Goal: Check status: Check status

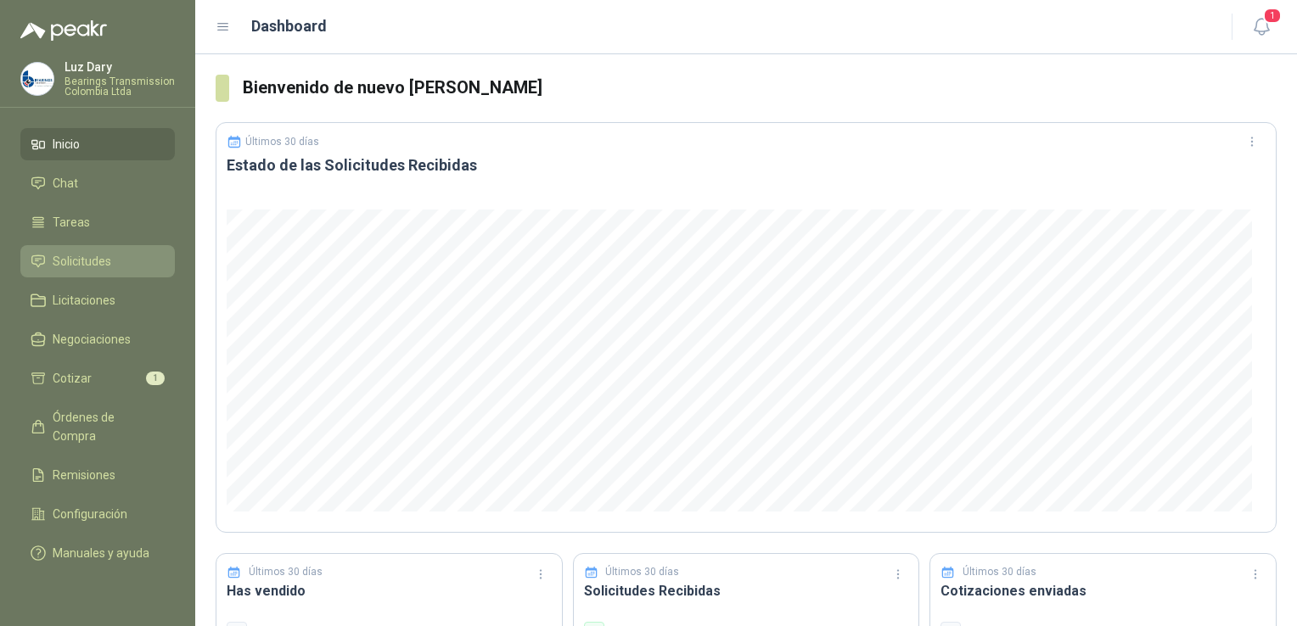
click at [95, 254] on span "Solicitudes" at bounding box center [82, 261] width 59 height 19
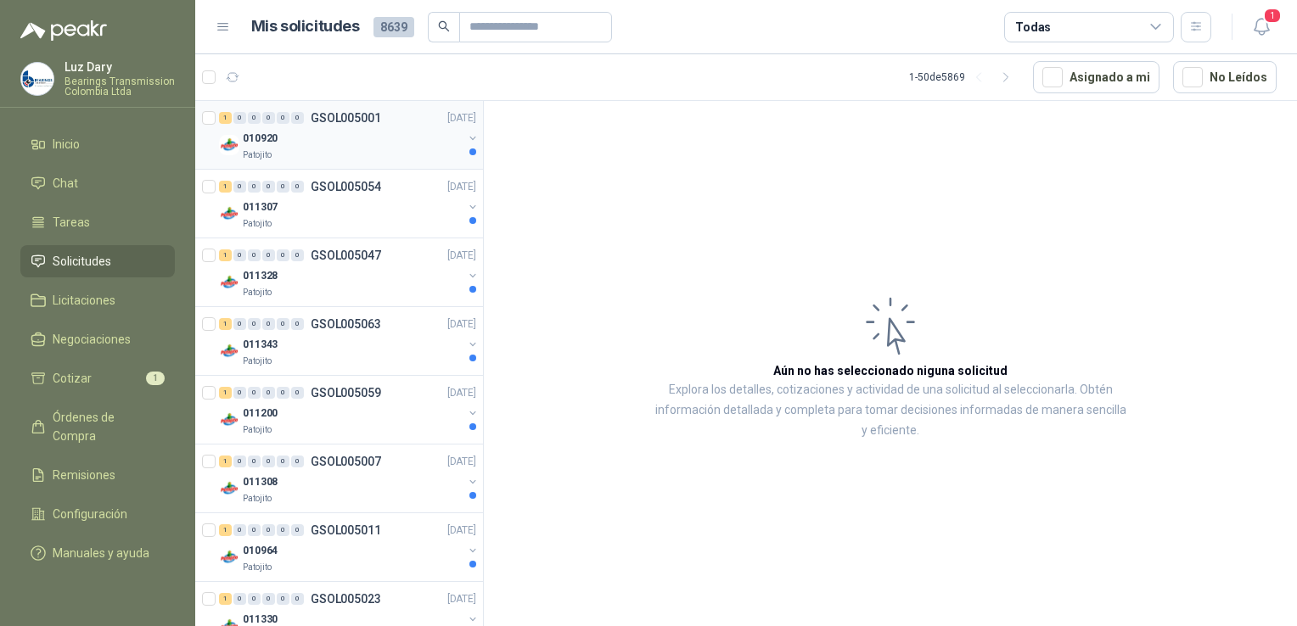
click at [350, 117] on p "GSOL005001" at bounding box center [346, 118] width 70 height 12
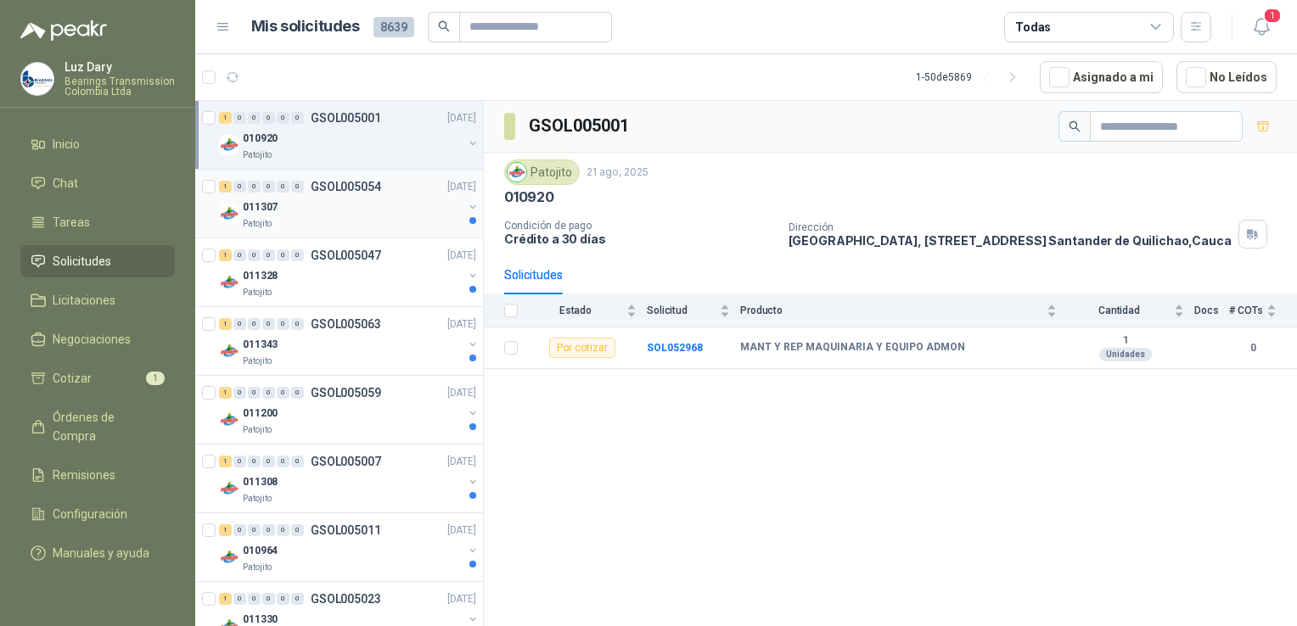
click at [343, 182] on p "GSOL005054" at bounding box center [346, 187] width 70 height 12
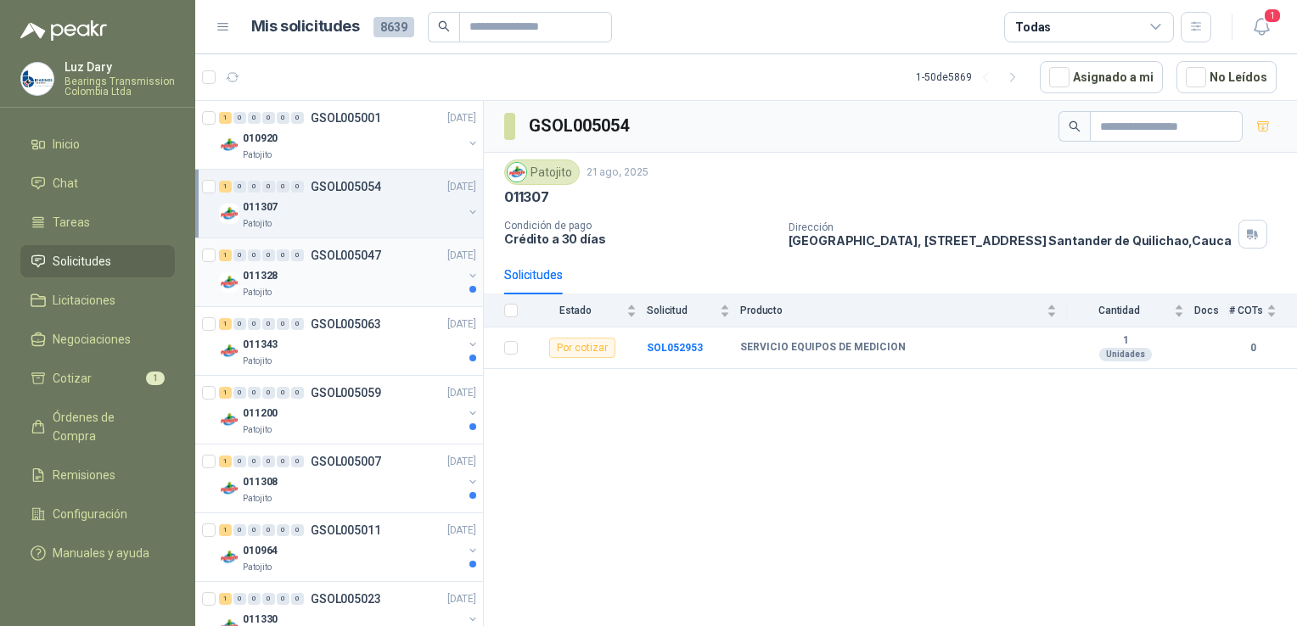
click at [359, 250] on p "GSOL005047" at bounding box center [346, 256] width 70 height 12
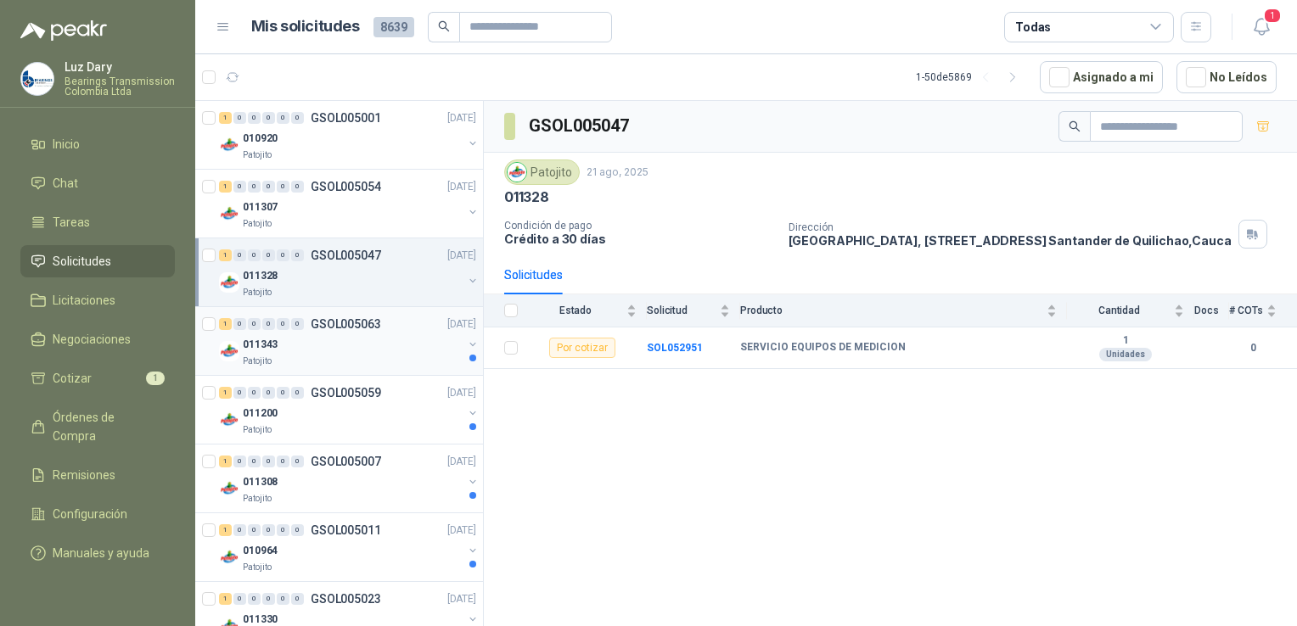
click at [343, 321] on p "GSOL005063" at bounding box center [346, 324] width 70 height 12
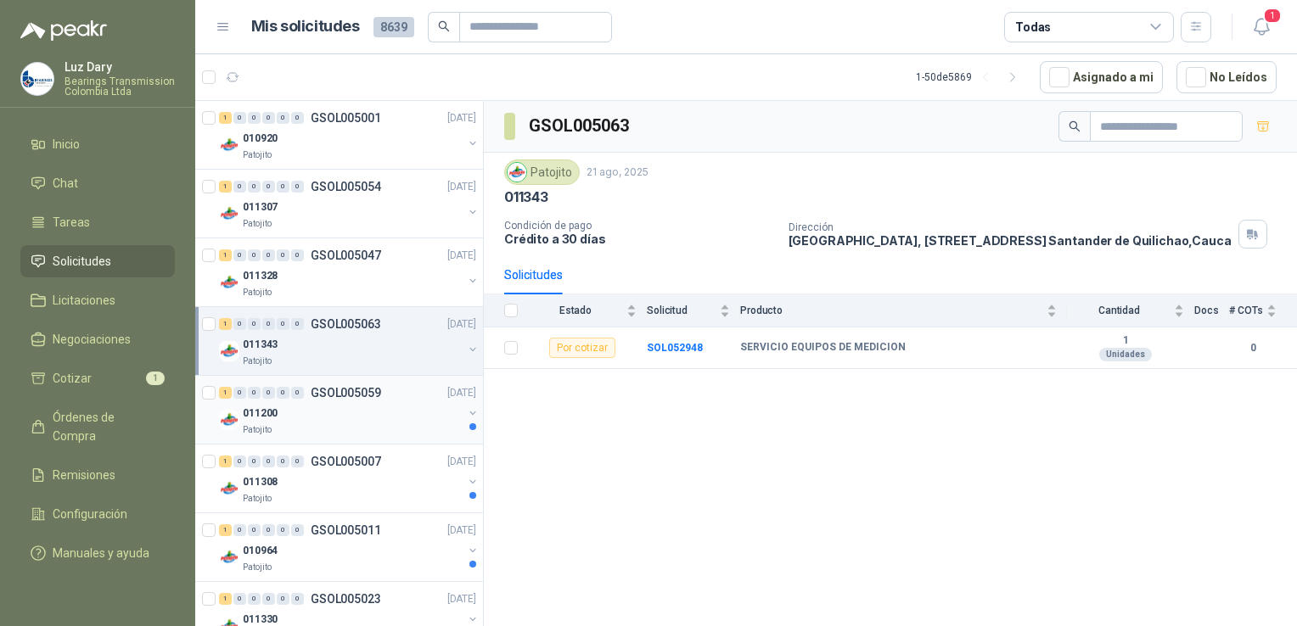
click at [368, 389] on p "GSOL005059" at bounding box center [346, 393] width 70 height 12
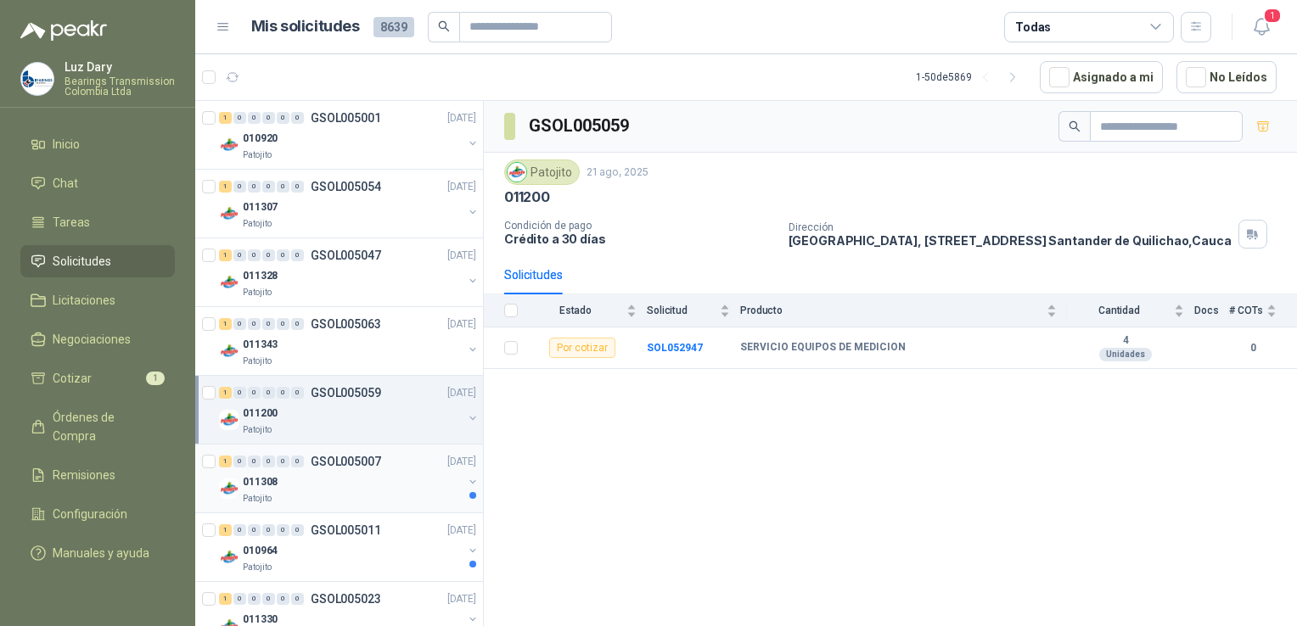
click at [365, 446] on div "1 0 0 0 0 0 GSOL005007 [DATE] 011308 Patojito" at bounding box center [339, 479] width 288 height 69
click at [365, 457] on p "GSOL005007" at bounding box center [346, 462] width 70 height 12
